Goal: Task Accomplishment & Management: Complete application form

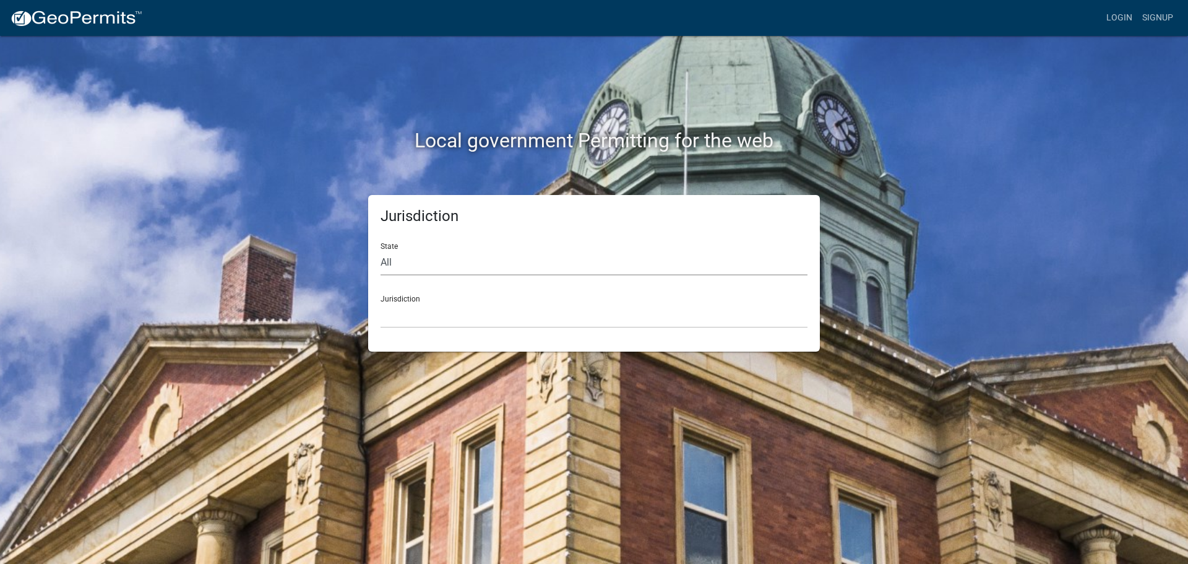
click at [427, 267] on select "All Colorado Georgia Indiana Iowa Kansas Minnesota Ohio South Carolina Wisconsin" at bounding box center [593, 262] width 427 height 25
select select "Indiana"
click at [380, 250] on select "All Colorado Georgia Indiana Iowa Kansas Minnesota Ohio South Carolina Wisconsin" at bounding box center [593, 262] width 427 height 25
click at [421, 312] on select "City of Charlestown, Indiana City of Jeffersonville, Indiana City of Logansport…" at bounding box center [593, 315] width 427 height 25
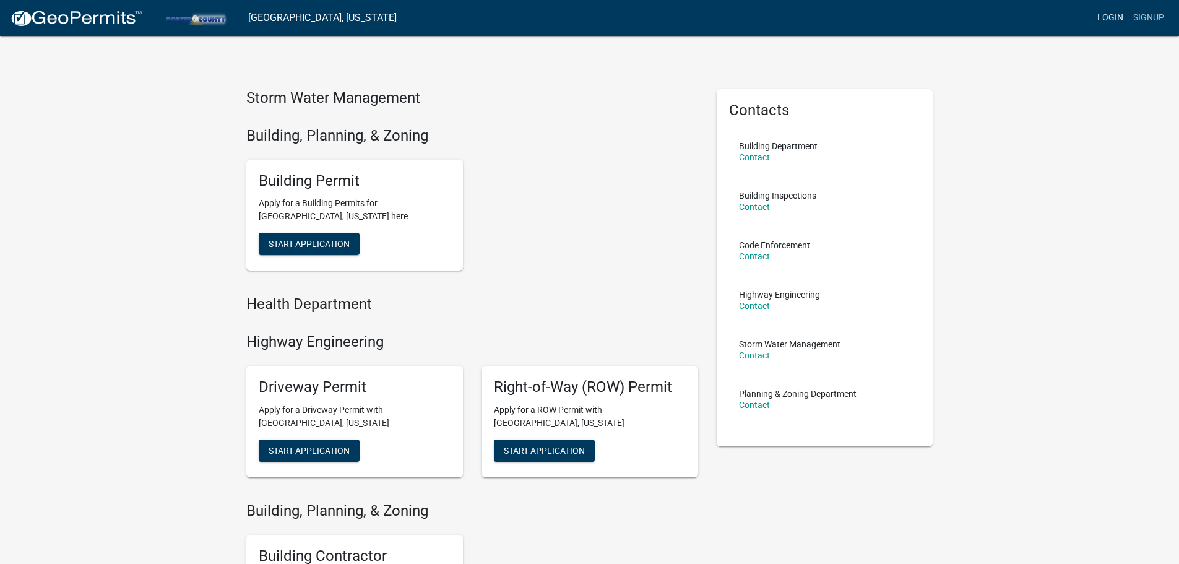
click at [1112, 9] on link "Login" at bounding box center [1110, 18] width 36 height 24
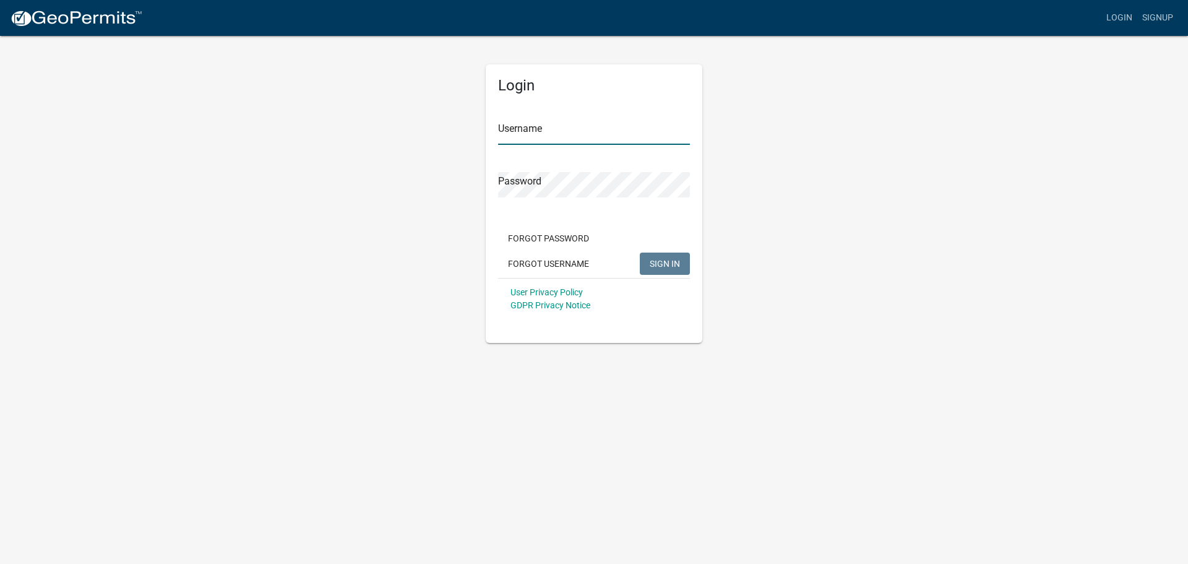
type input "[PERSON_NAME][EMAIL_ADDRESS][DOMAIN_NAME]"
click at [665, 260] on span "SIGN IN" at bounding box center [665, 263] width 30 height 10
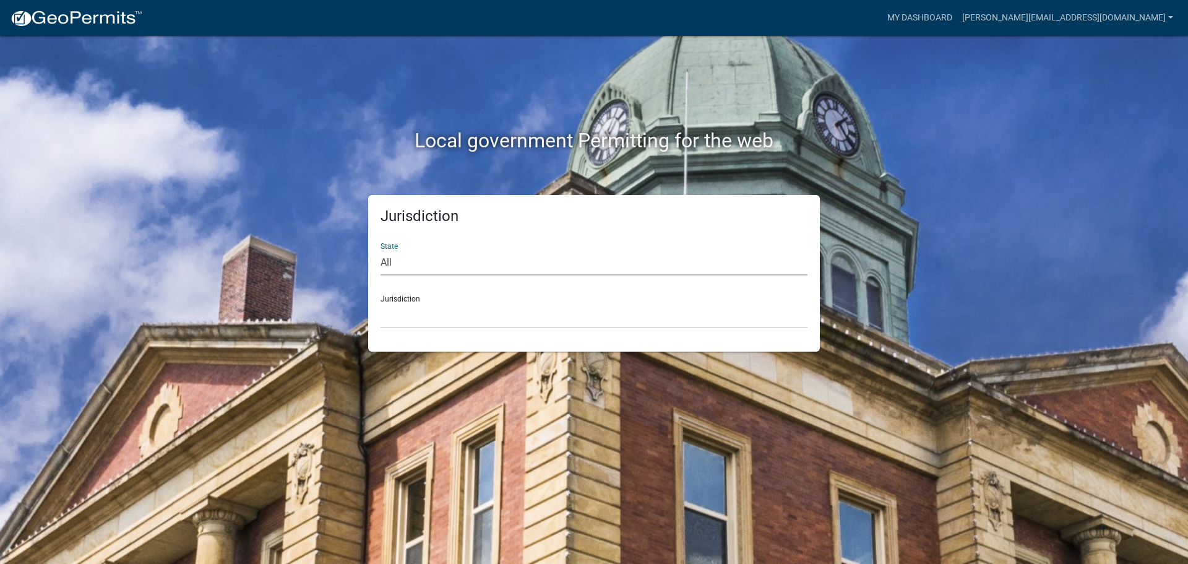
click at [392, 260] on select "All Colorado Georgia Indiana Iowa Kansas Minnesota Ohio South Carolina Wisconsin" at bounding box center [593, 262] width 427 height 25
select select "Indiana"
click at [380, 250] on select "All Colorado Georgia Indiana Iowa Kansas Minnesota Ohio South Carolina Wisconsin" at bounding box center [593, 262] width 427 height 25
click at [427, 316] on select "City of Charlestown, Indiana City of Jeffersonville, Indiana City of Logansport…" at bounding box center [593, 315] width 427 height 25
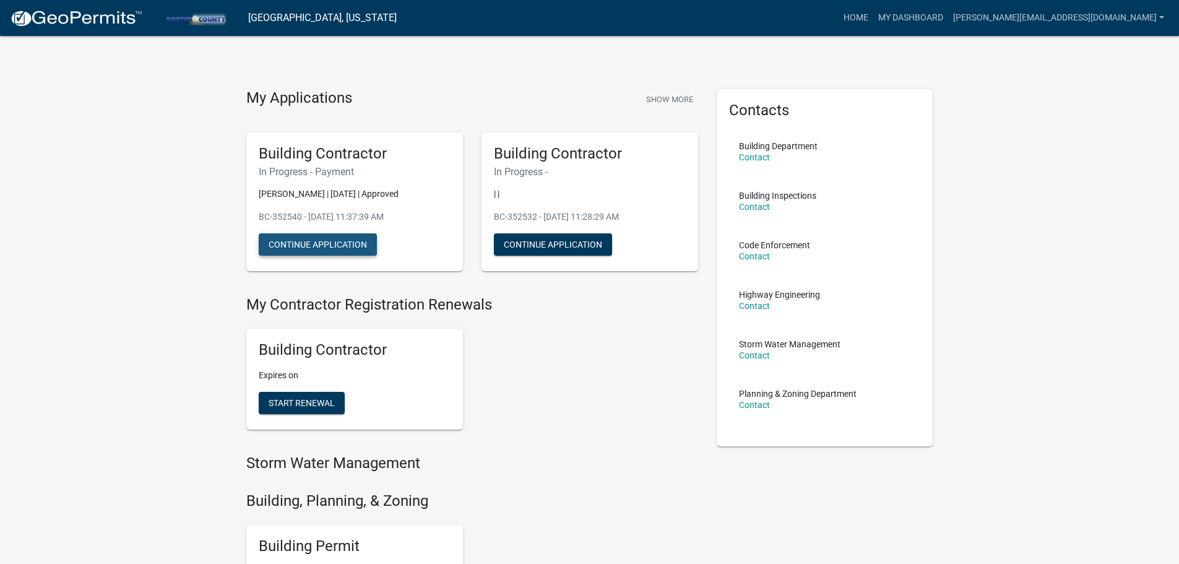
click at [293, 249] on button "Continue Application" at bounding box center [318, 244] width 118 height 22
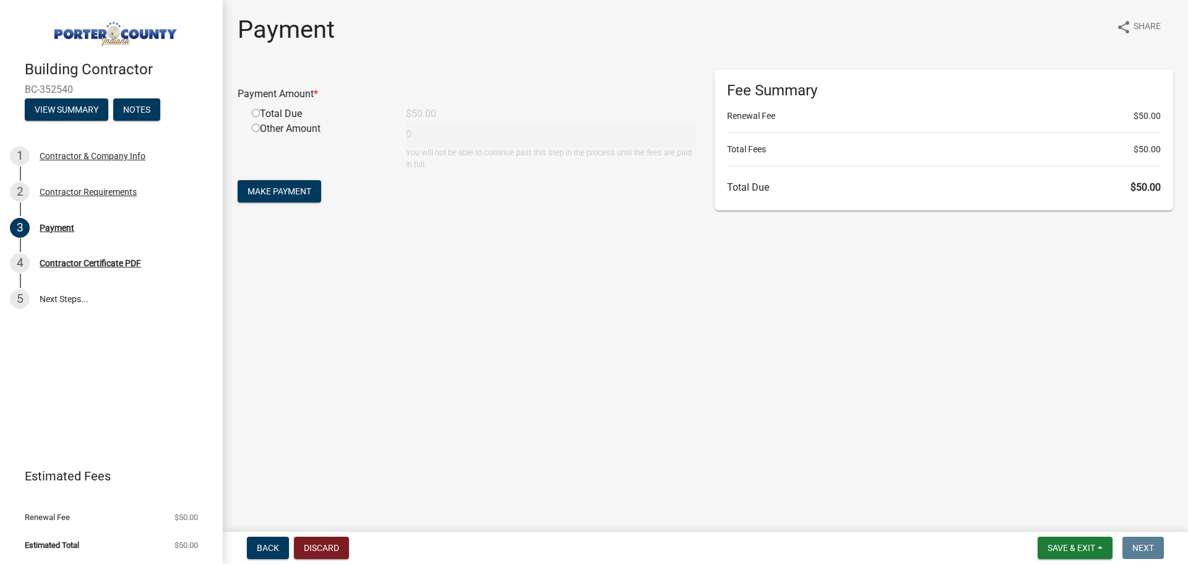
click at [257, 114] on input "radio" at bounding box center [256, 113] width 8 height 8
radio input "true"
type input "50"
click at [305, 186] on span "Make Payment" at bounding box center [279, 191] width 64 height 10
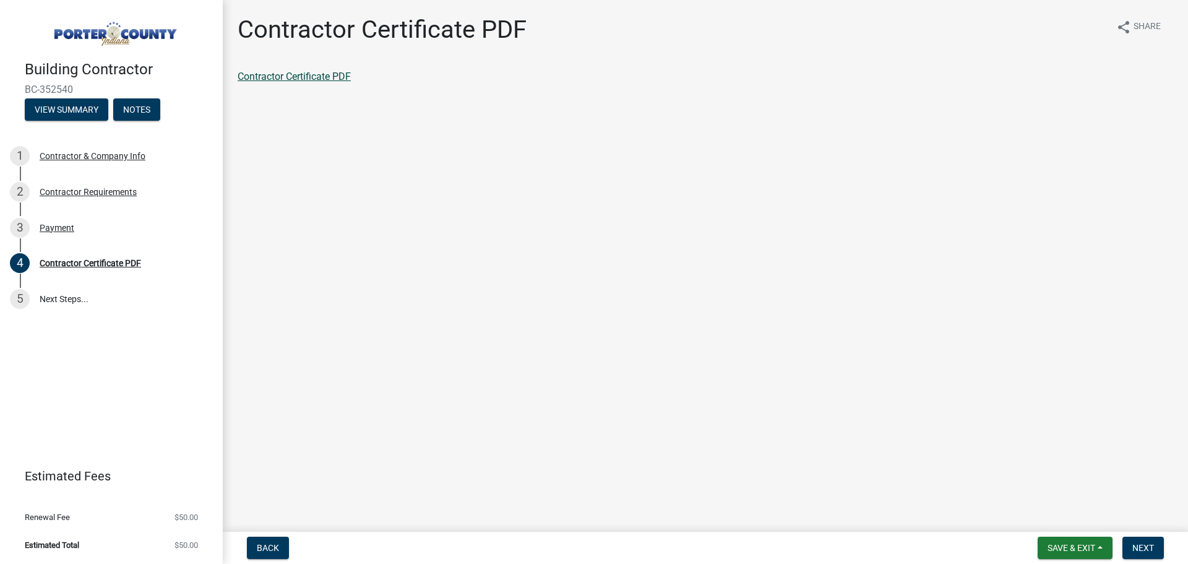
click at [307, 77] on link "Contractor Certificate PDF" at bounding box center [294, 77] width 113 height 12
click at [1078, 554] on button "Save & Exit" at bounding box center [1075, 547] width 75 height 22
click at [1062, 510] on button "Save & Exit" at bounding box center [1062, 516] width 99 height 30
